Goal: Task Accomplishment & Management: Complete application form

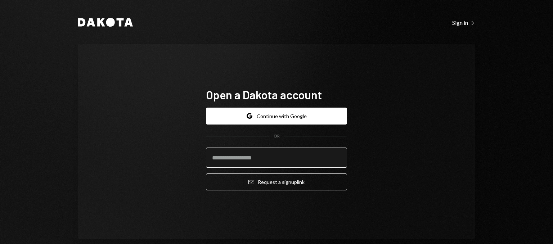
click at [265, 159] on input "email" at bounding box center [276, 157] width 141 height 20
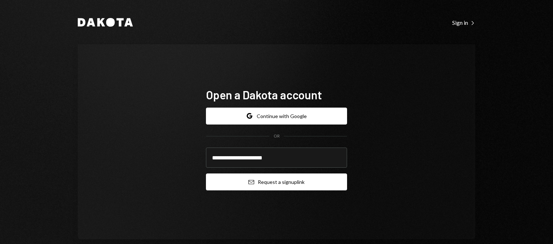
type input "**********"
click at [305, 188] on button "Email Request a sign up link" at bounding box center [276, 181] width 141 height 17
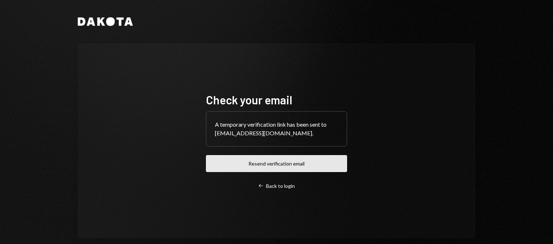
click at [295, 164] on button "Resend verification email" at bounding box center [276, 163] width 141 height 17
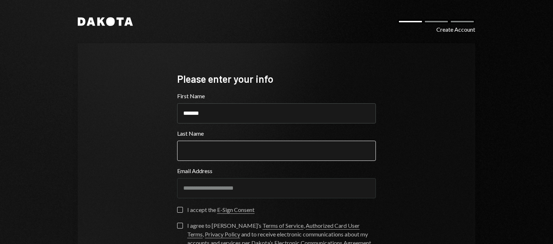
type input "*******"
click at [205, 154] on input "Last Name" at bounding box center [276, 151] width 199 height 20
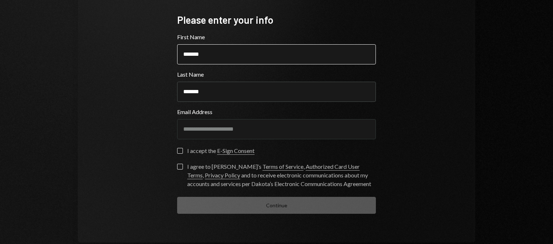
scroll to position [60, 0]
type input "*******"
click at [180, 148] on button "I accept the E-Sign Consent" at bounding box center [180, 150] width 6 height 6
click at [178, 165] on button "I agree to Dakota’s Terms of Service , Authorized Card User Terms , Privacy Pol…" at bounding box center [180, 166] width 6 height 6
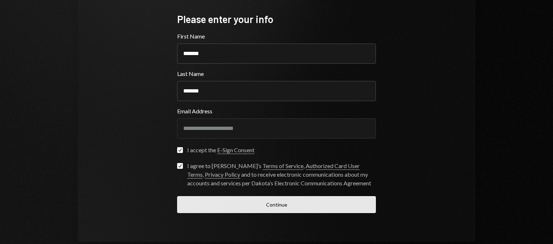
click at [223, 205] on button "Continue" at bounding box center [276, 204] width 199 height 17
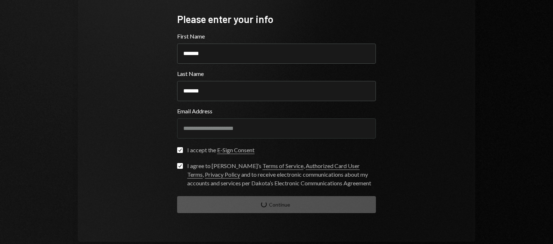
scroll to position [12, 0]
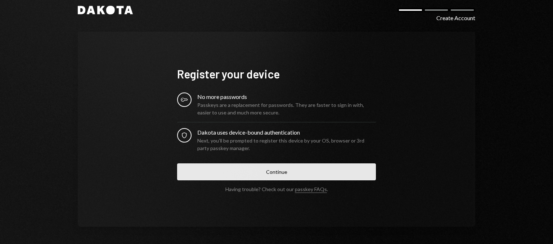
click at [288, 177] on button "Continue" at bounding box center [276, 171] width 199 height 17
click at [312, 168] on button "Continue" at bounding box center [276, 171] width 199 height 17
click at [202, 167] on button "Continue" at bounding box center [276, 171] width 199 height 17
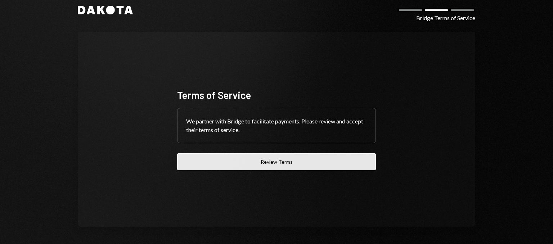
click at [296, 158] on button "Review Terms" at bounding box center [276, 161] width 199 height 17
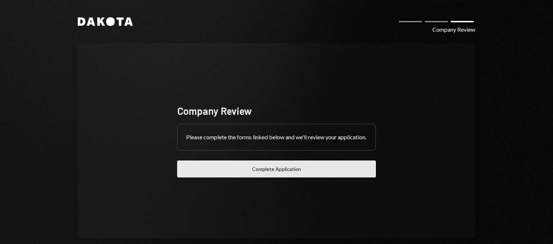
click at [290, 177] on button "Complete Application" at bounding box center [276, 168] width 199 height 17
